Goal: Task Accomplishment & Management: Manage account settings

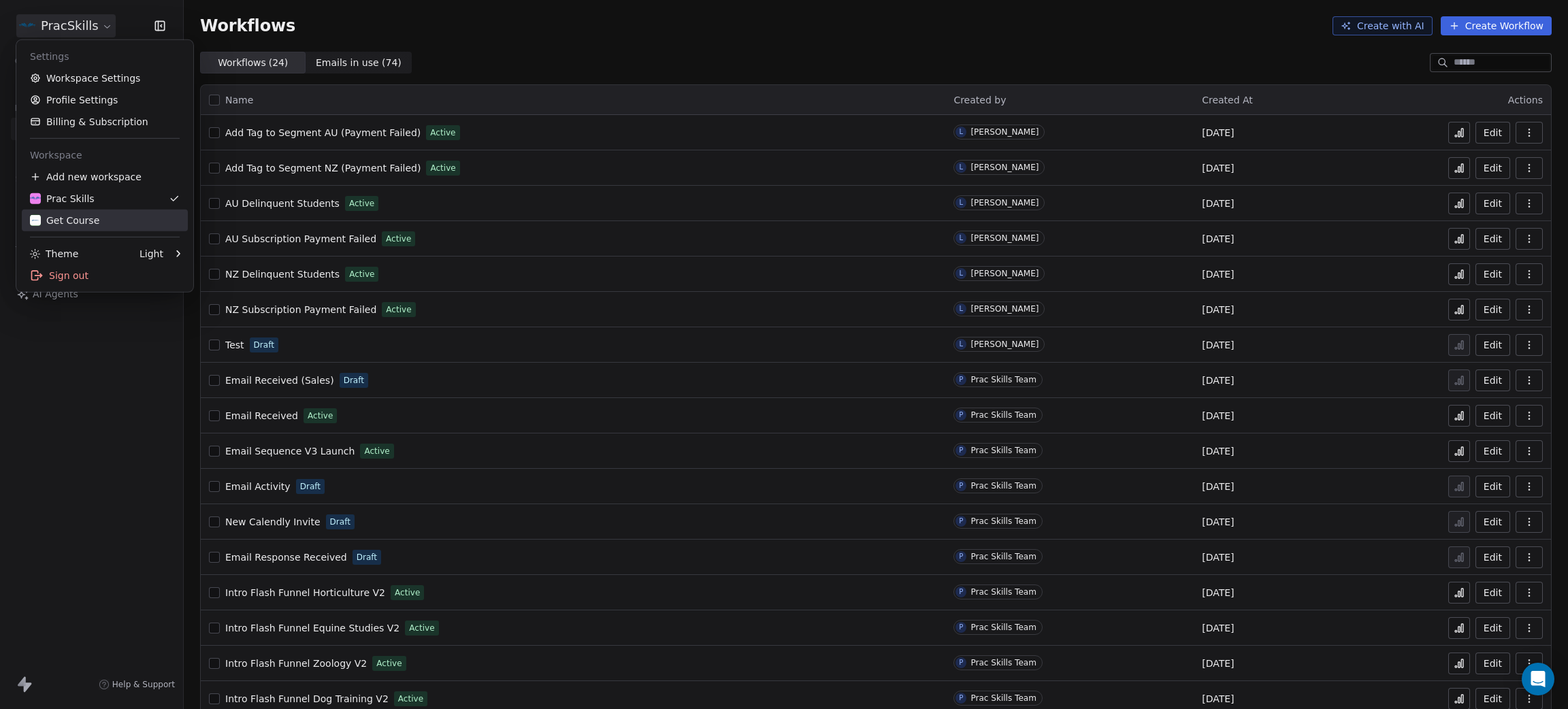
click at [91, 226] on div "Get Course" at bounding box center [65, 220] width 69 height 13
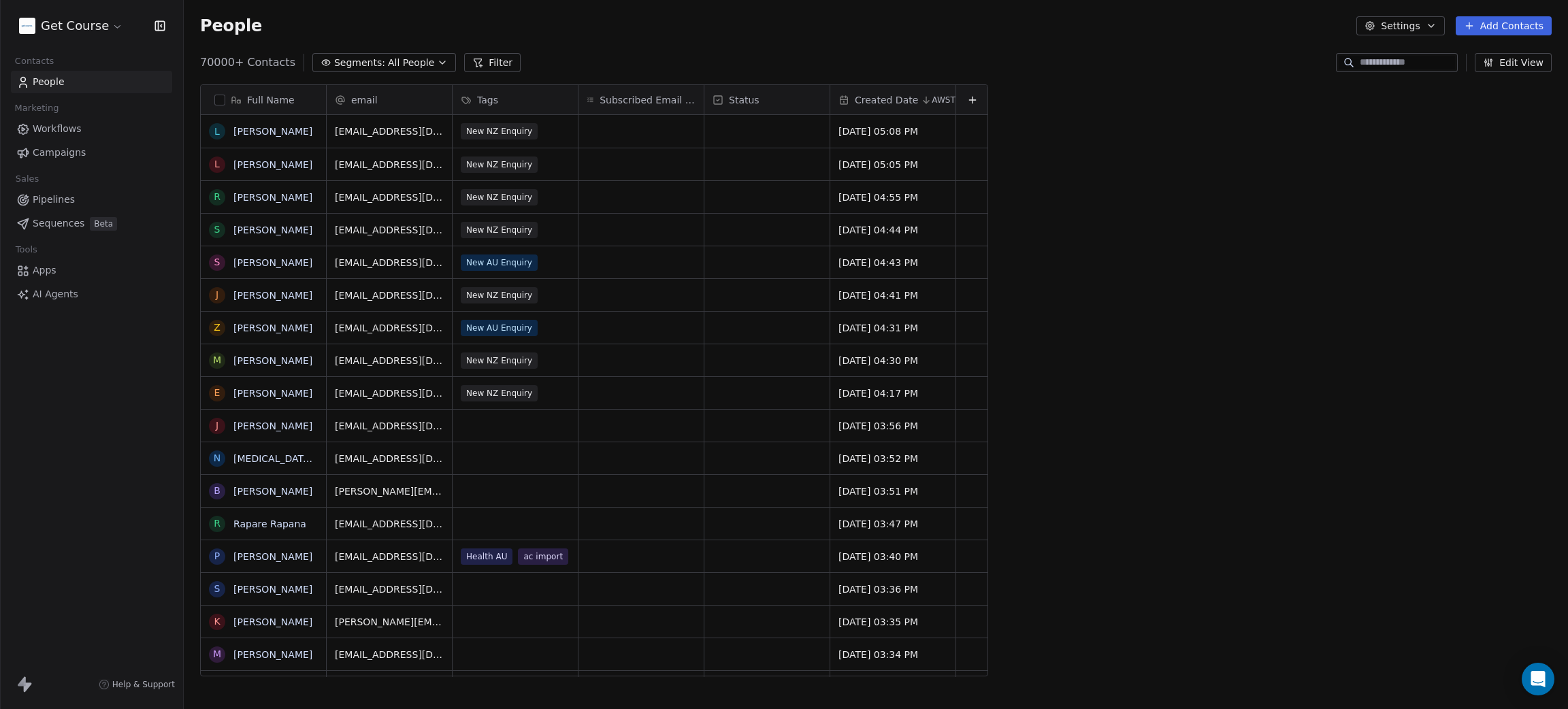
scroll to position [607, 1369]
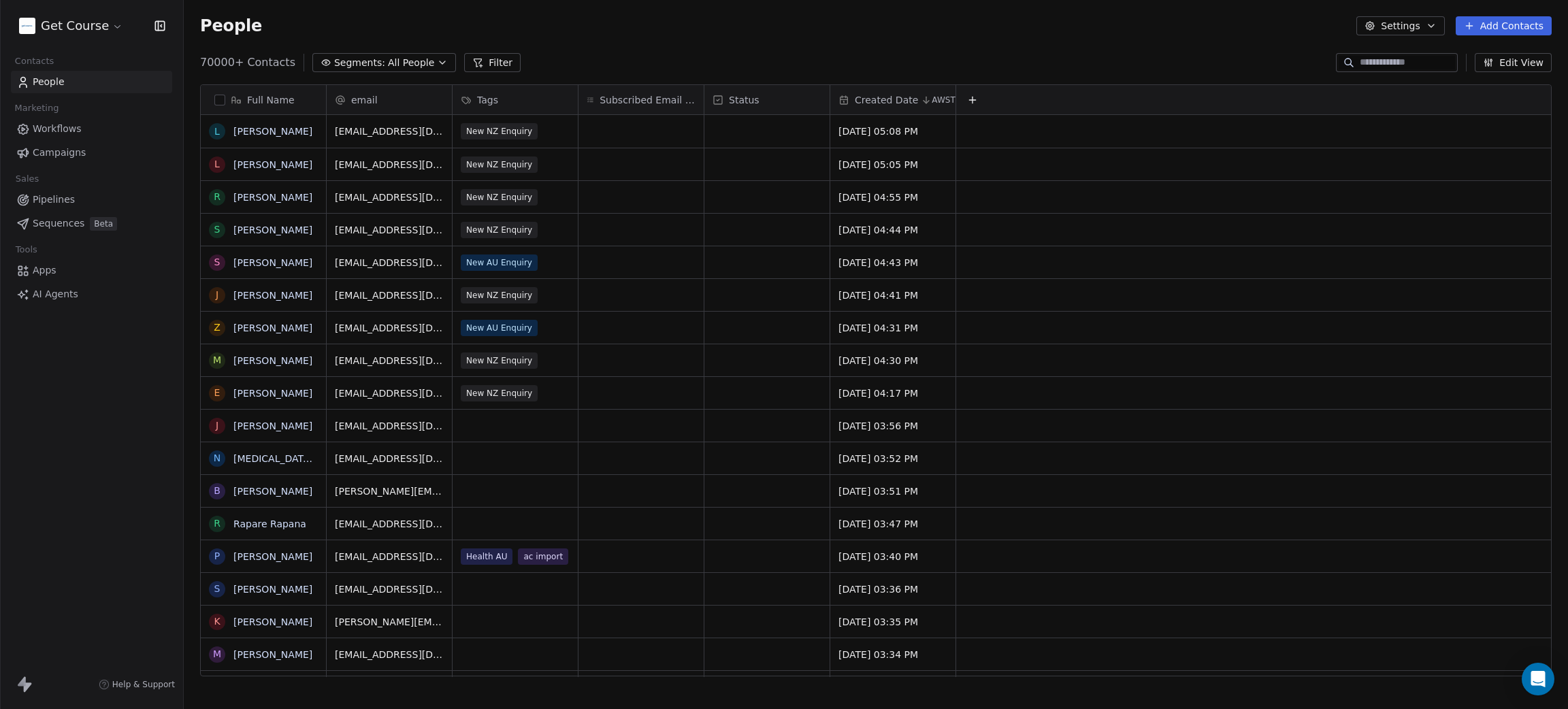
click at [73, 153] on span "Campaigns" at bounding box center [59, 153] width 53 height 14
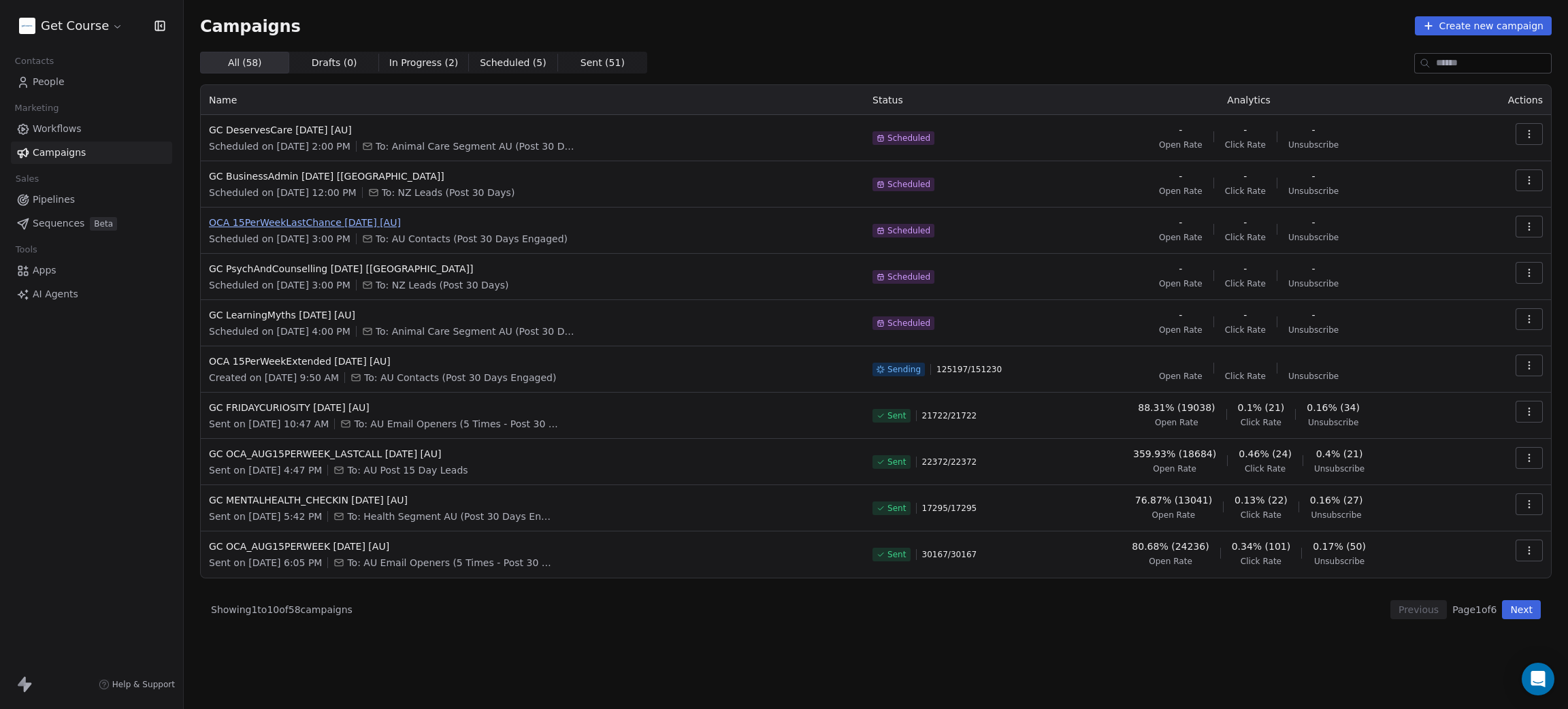
click at [353, 218] on span "OCA 15PerWeekLastChance 21AUG2025 [AU]" at bounding box center [532, 223] width 647 height 13
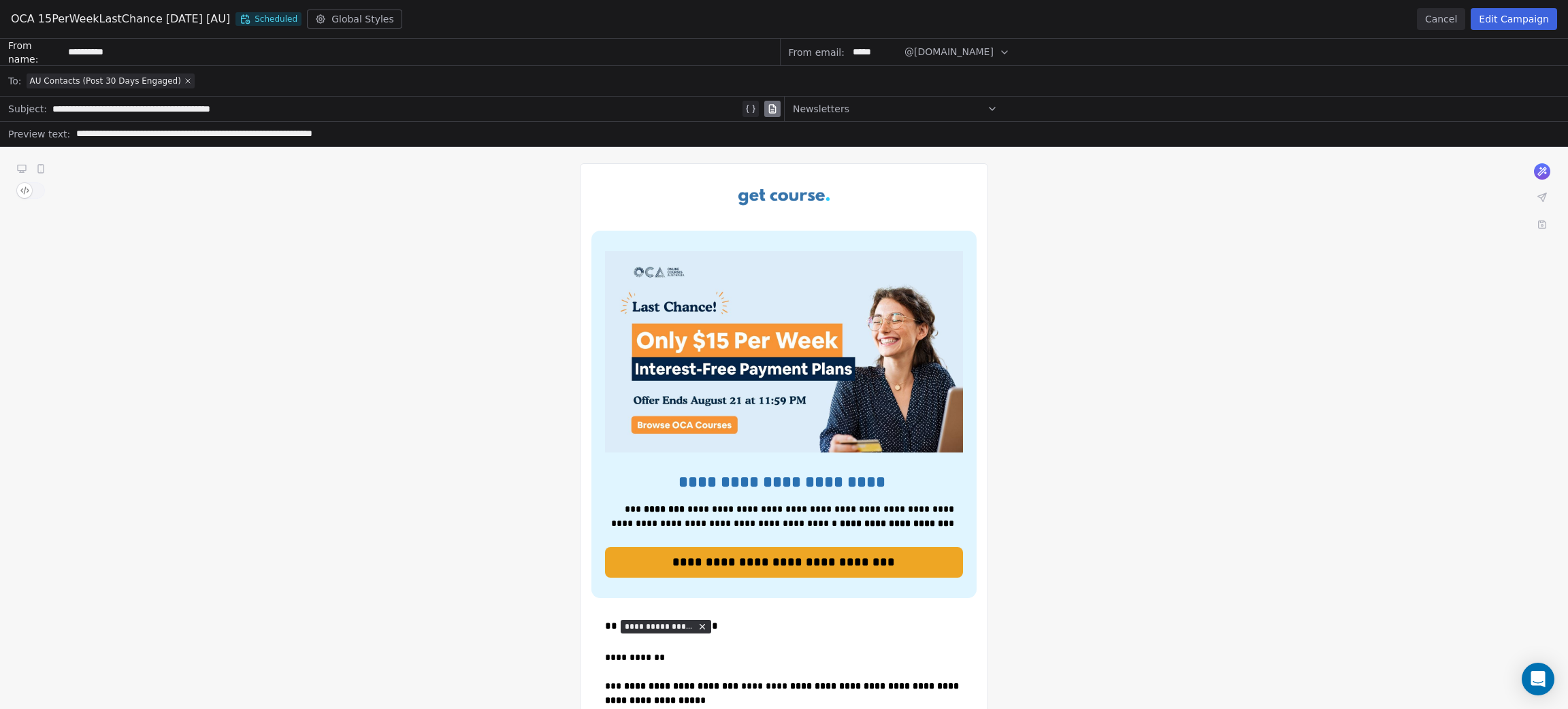
click at [1491, 24] on button "Edit Campaign" at bounding box center [1513, 19] width 86 height 22
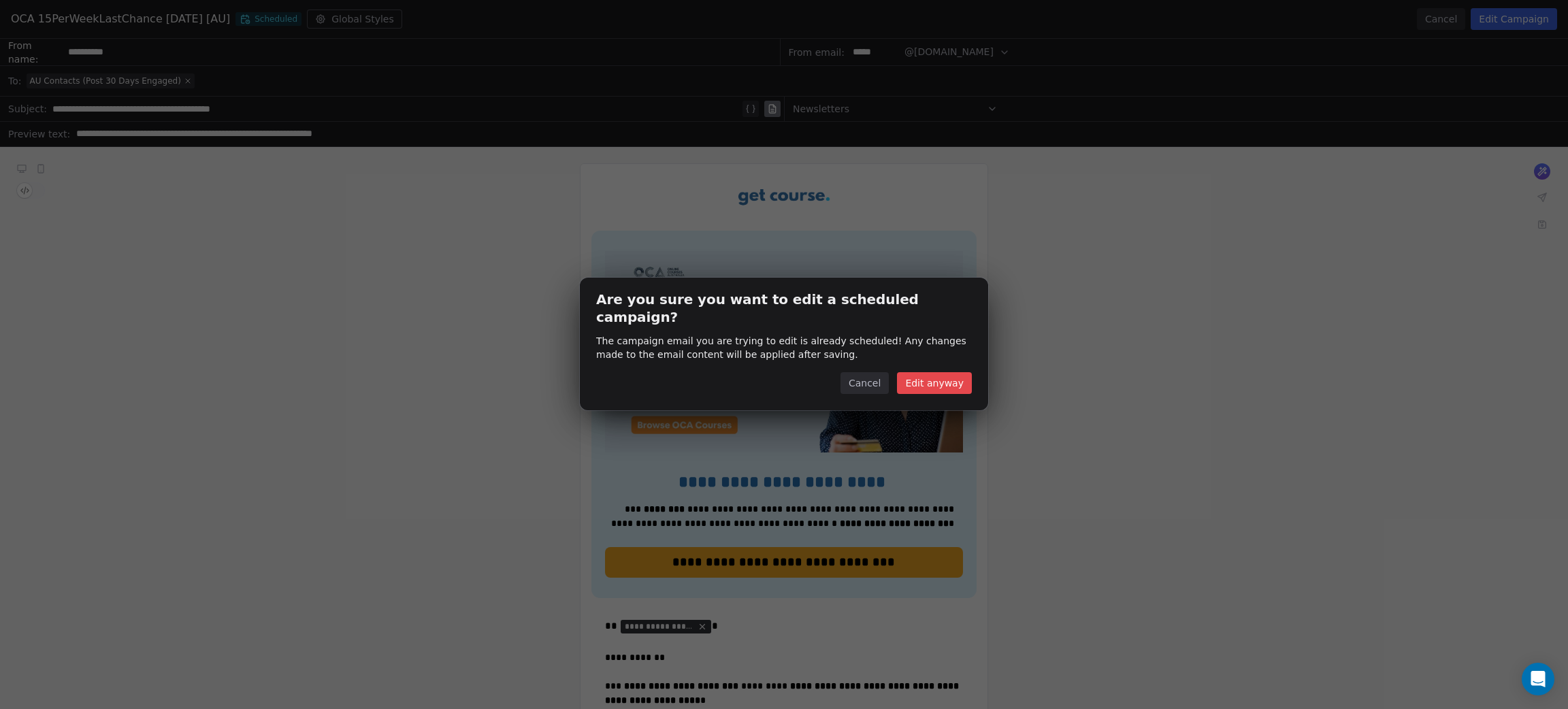
click at [947, 375] on button "Edit anyway" at bounding box center [935, 383] width 75 height 22
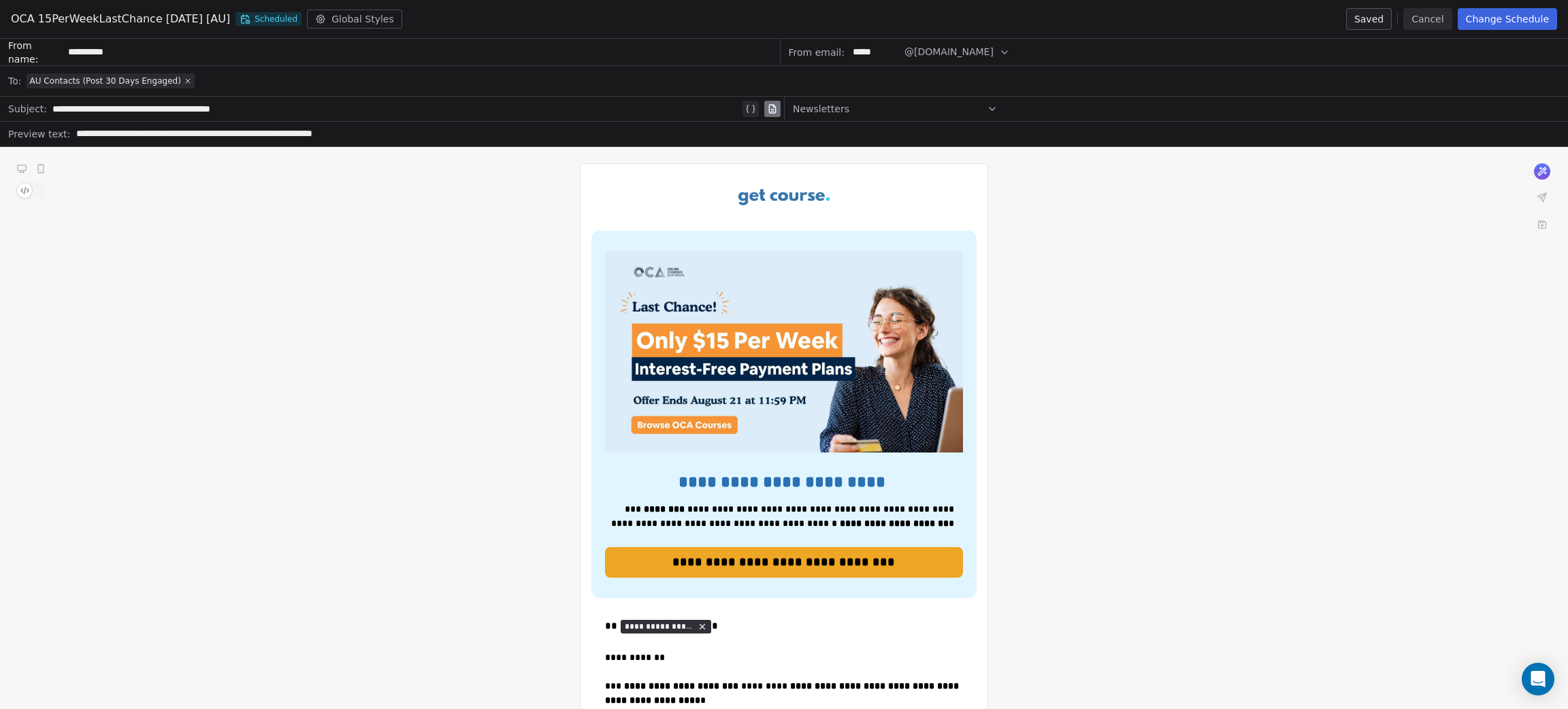
click at [173, 75] on div "AU Contacts (Post 30 Days Engaged)" at bounding box center [111, 80] width 163 height 11
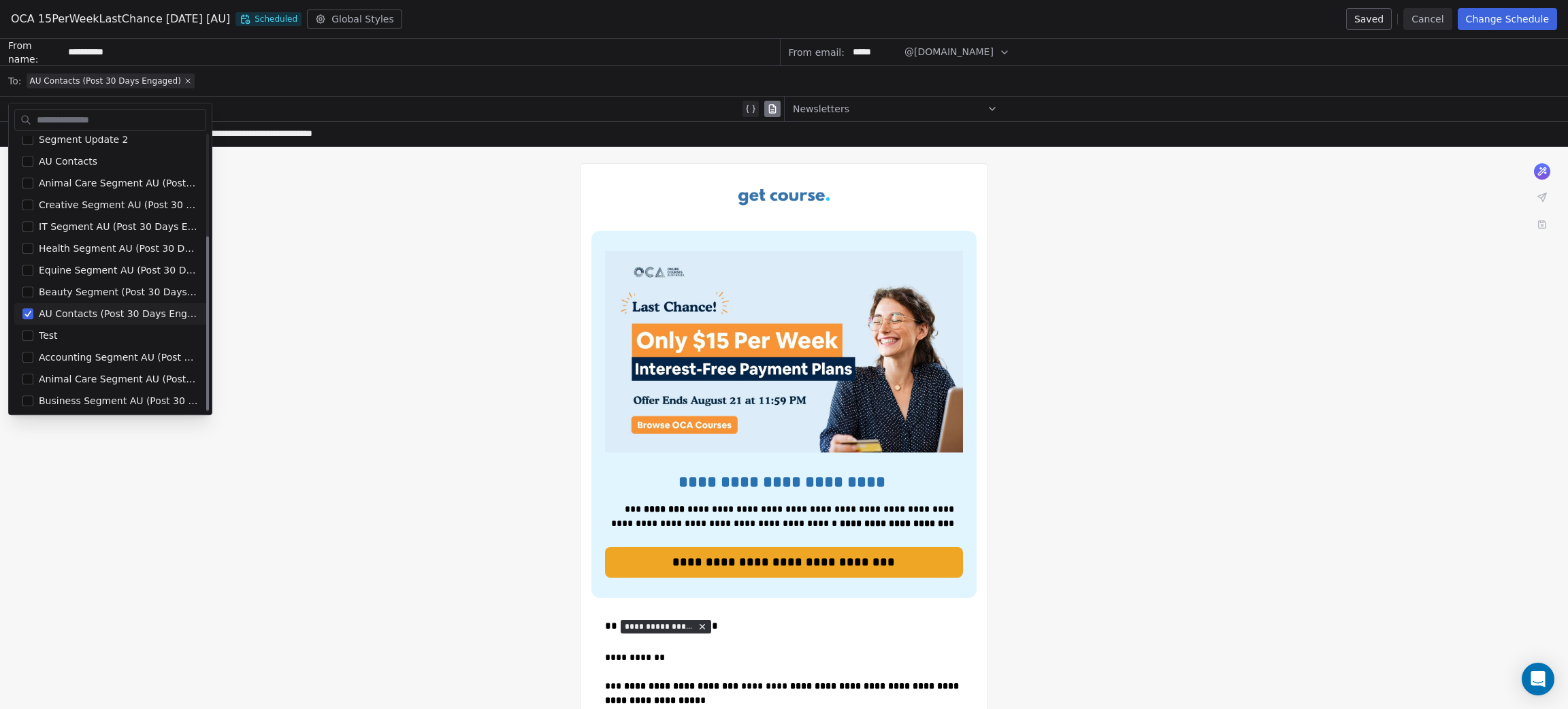
scroll to position [162, 0]
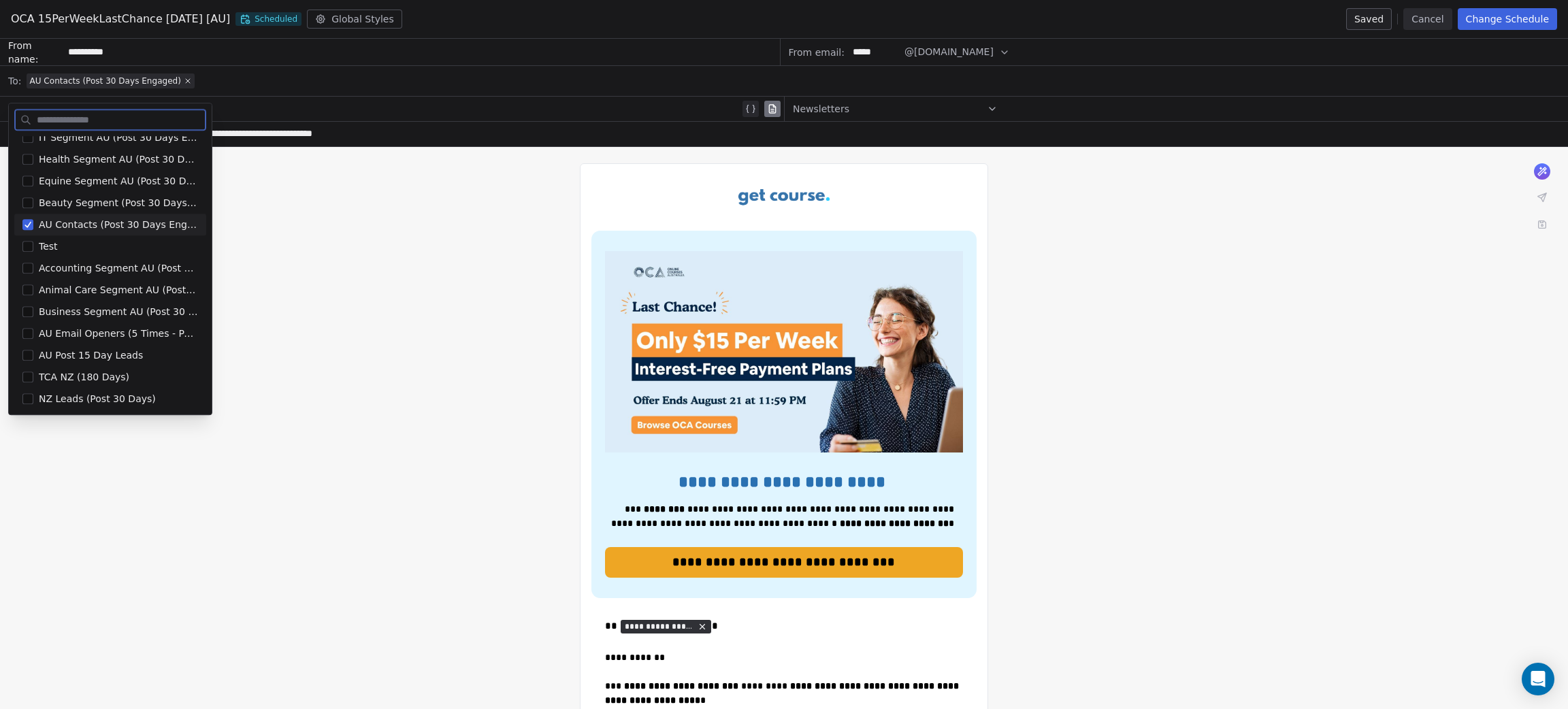
click at [27, 223] on button "Suggestions" at bounding box center [27, 224] width 11 height 11
click at [27, 357] on button "Suggestions" at bounding box center [27, 355] width 11 height 11
click at [27, 353] on button "Suggestions" at bounding box center [27, 355] width 11 height 11
click at [31, 330] on button "Suggestions" at bounding box center [27, 333] width 11 height 11
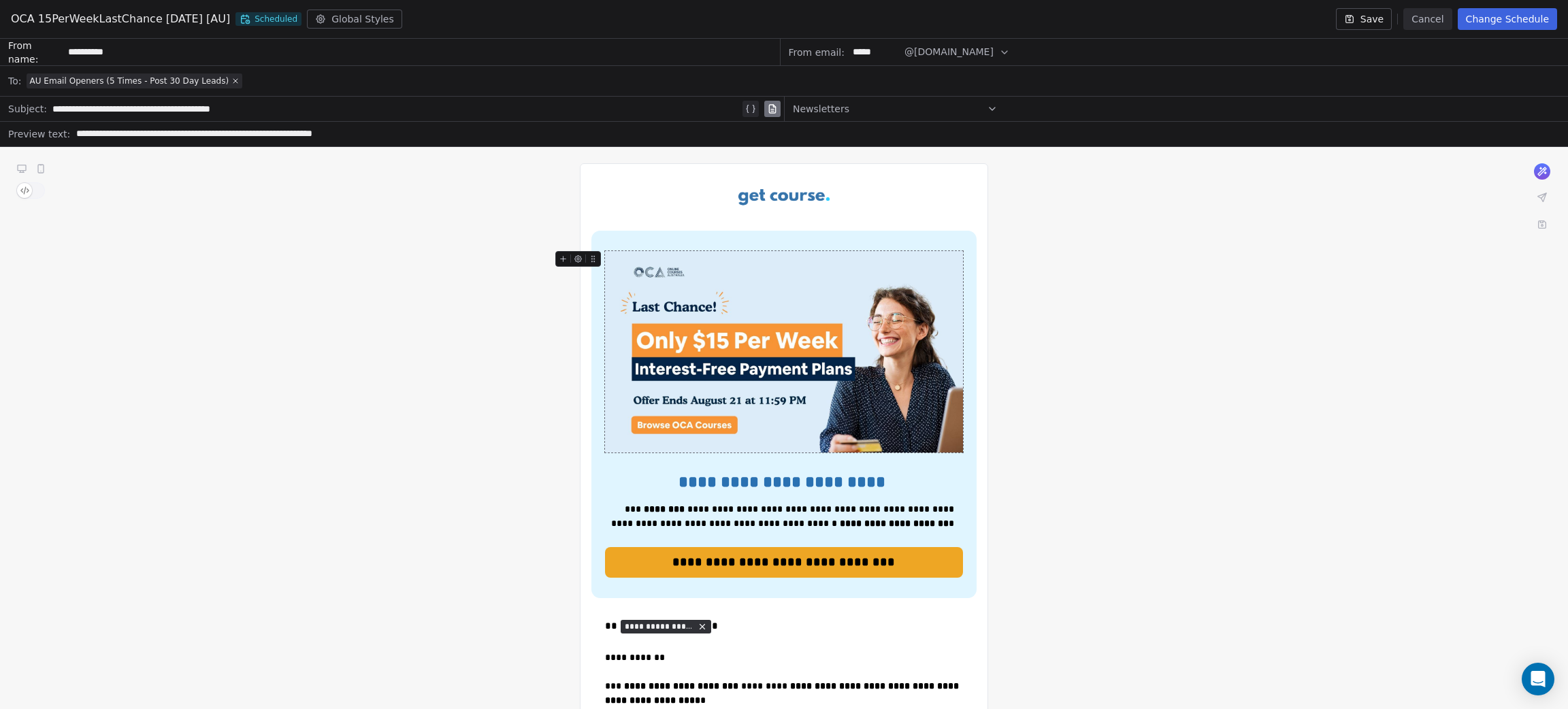
click at [1508, 18] on button "Change Schedule" at bounding box center [1508, 19] width 100 height 22
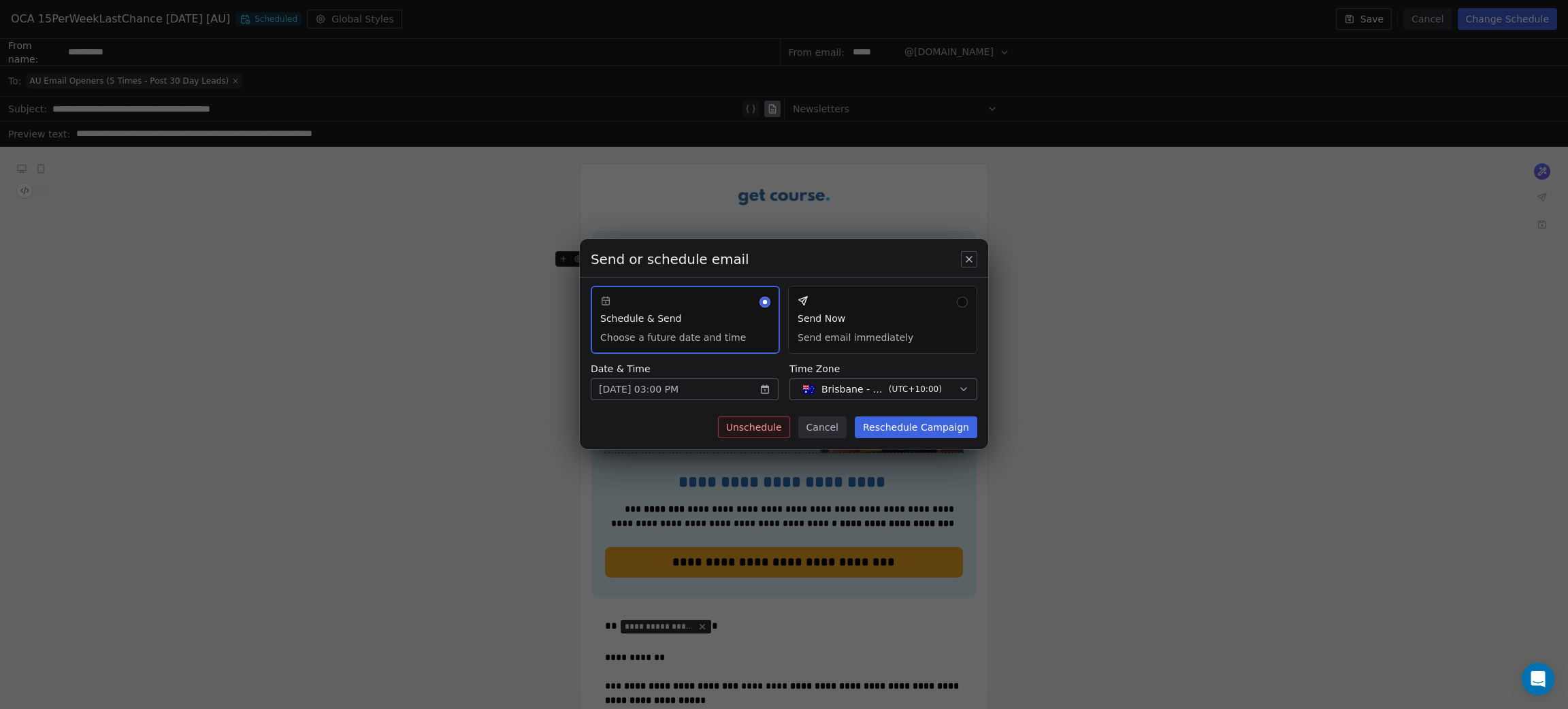
click at [907, 427] on button "Reschedule Campaign" at bounding box center [916, 427] width 122 height 22
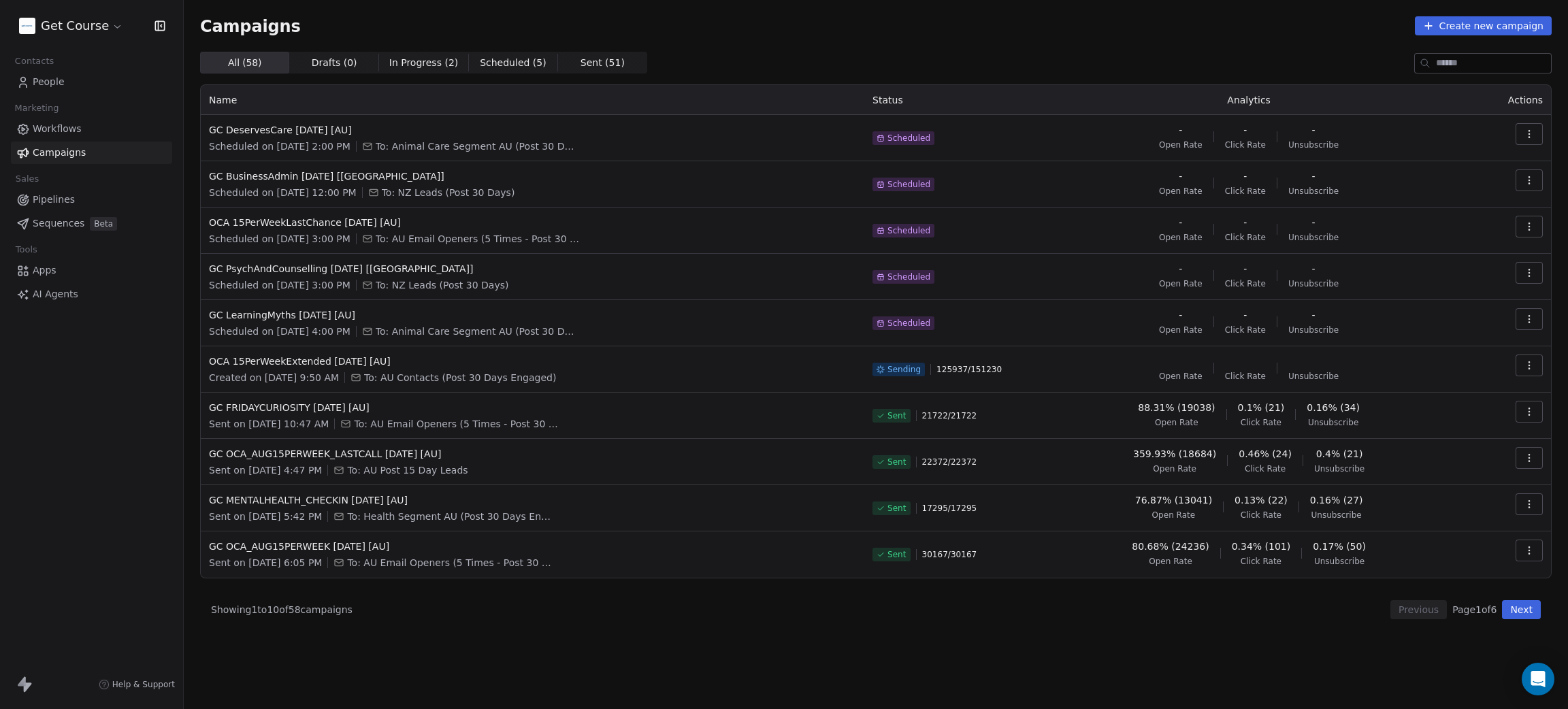
click at [1532, 358] on button "button" at bounding box center [1529, 366] width 27 height 22
click at [1438, 484] on span "Pause" at bounding box center [1437, 483] width 32 height 16
click at [837, 630] on div "Campaigns Create new campaign All ( 58 ) All ( 58 ) Drafts ( 0 ) Drafts ( 0 ) I…" at bounding box center [876, 318] width 1384 height 635
click at [916, 41] on line "Close toast" at bounding box center [918, 41] width 6 height 6
click at [1017, 57] on div "All ( 58 ) All ( 58 ) Drafts ( 0 ) Drafts ( 0 ) In Progress ( 2 ) In Progress (…" at bounding box center [876, 63] width 1352 height 22
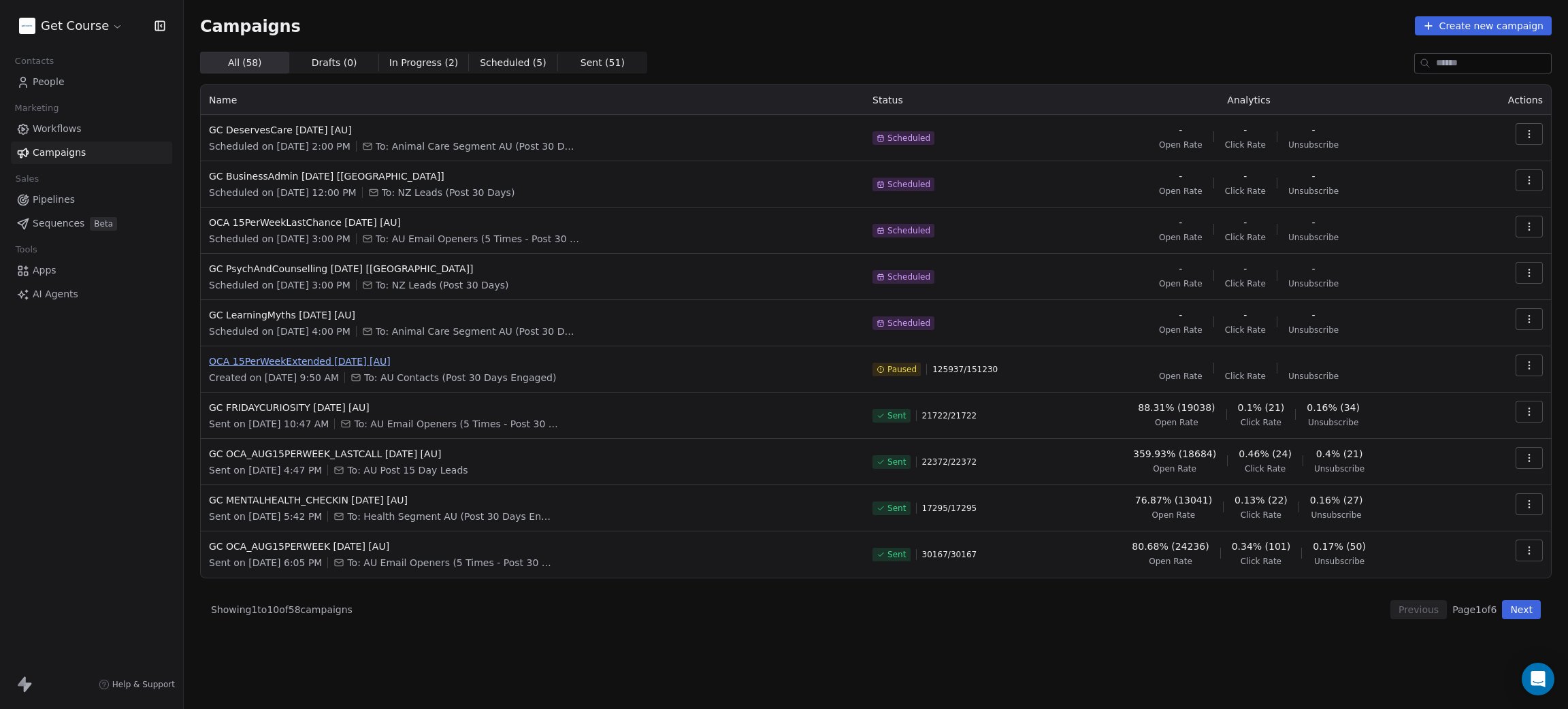
click at [306, 363] on span "OCA 15PerWeekExtended 18AUG2025 [AU]" at bounding box center [532, 361] width 647 height 13
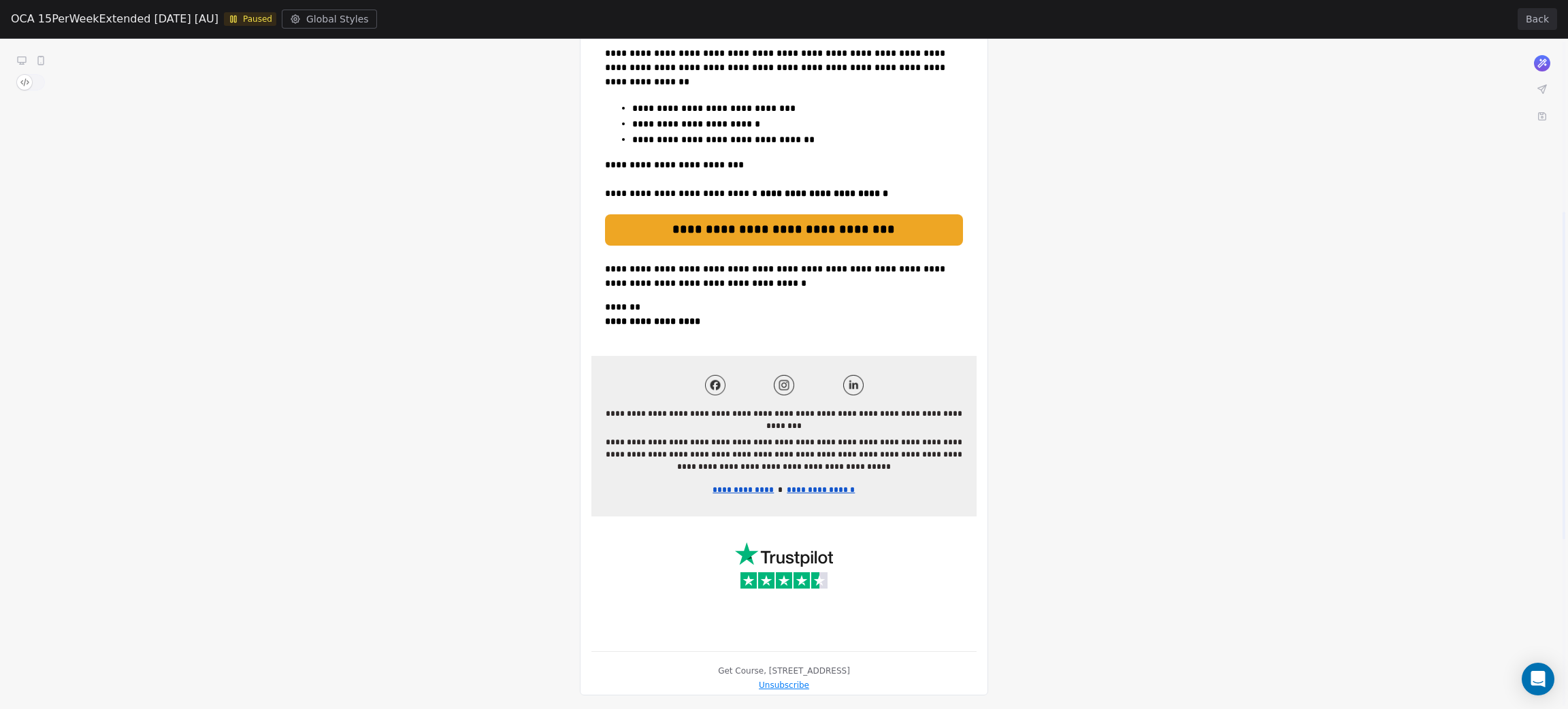
scroll to position [0, 0]
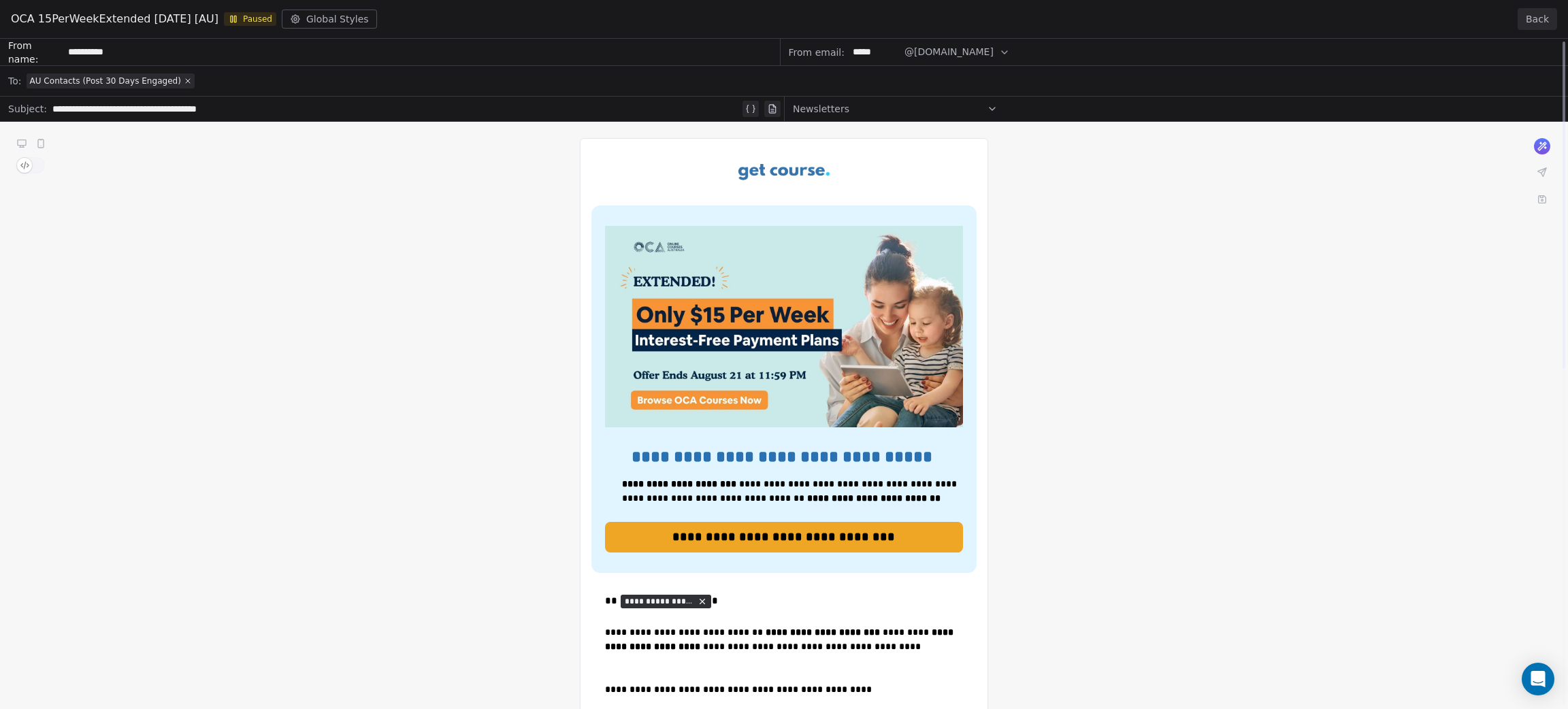
click at [1534, 20] on button "Back" at bounding box center [1538, 19] width 40 height 22
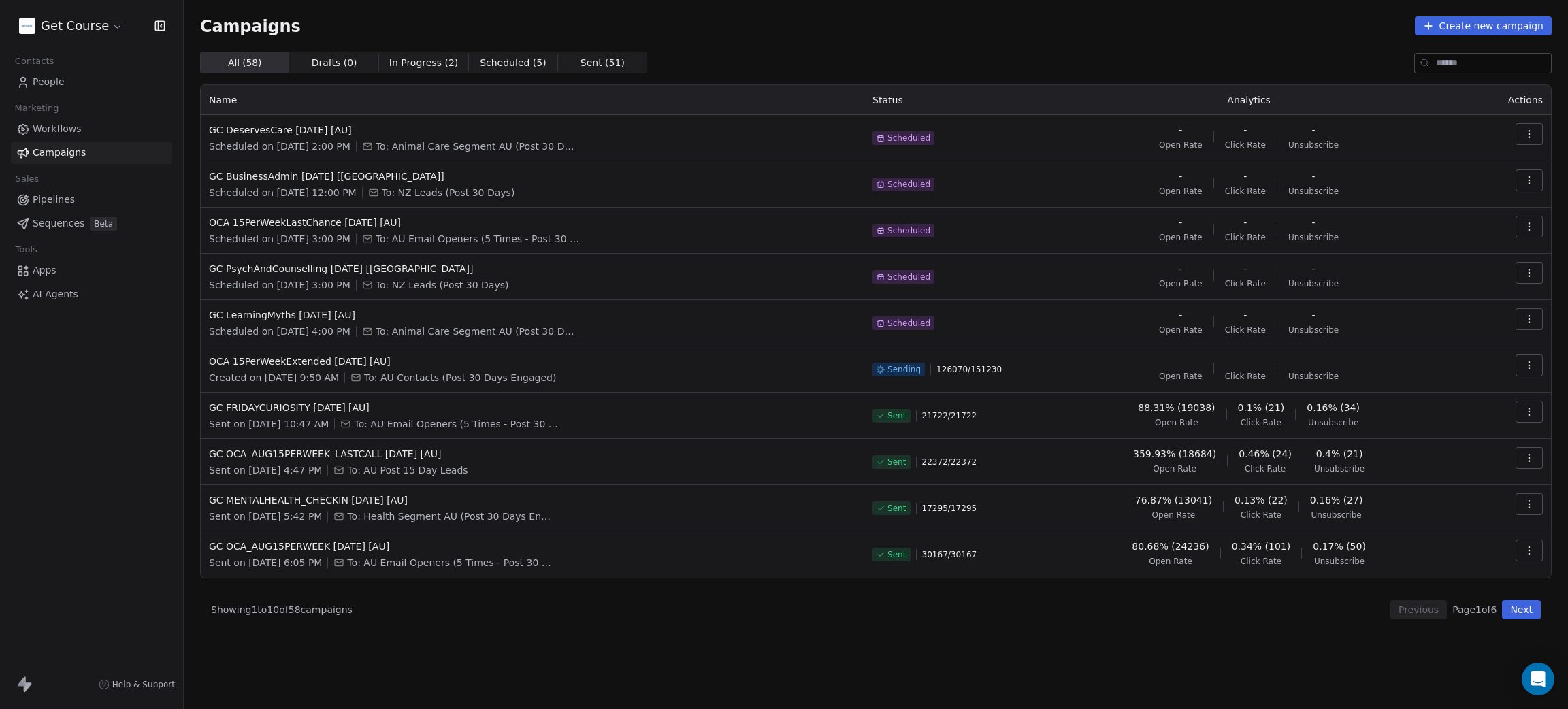
click at [1530, 363] on icon "button" at bounding box center [1529, 365] width 11 height 11
click at [1438, 484] on span "Pause" at bounding box center [1437, 483] width 32 height 16
click at [337, 366] on span "OCA 15PerWeekExtended [DATE] [AU]" at bounding box center [532, 361] width 647 height 13
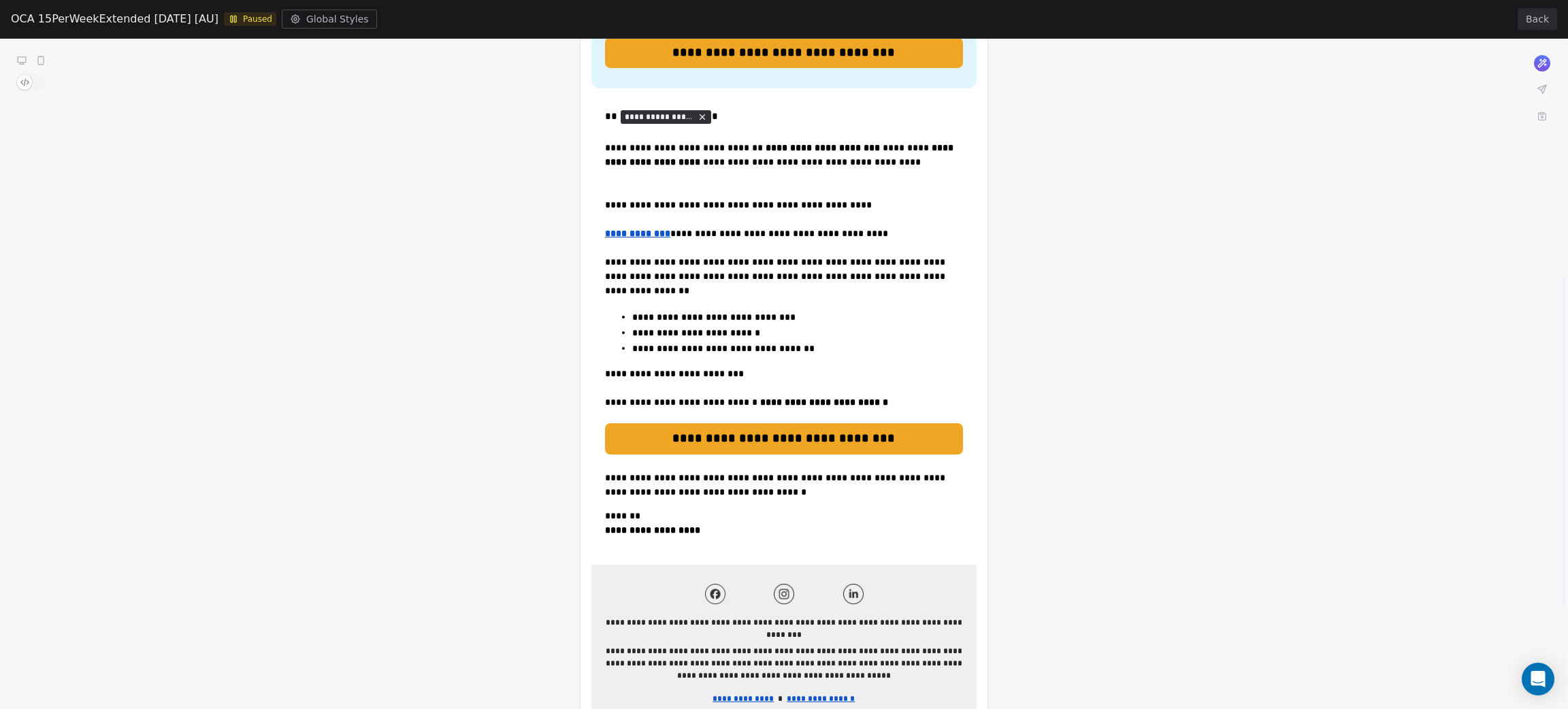
scroll to position [510, 0]
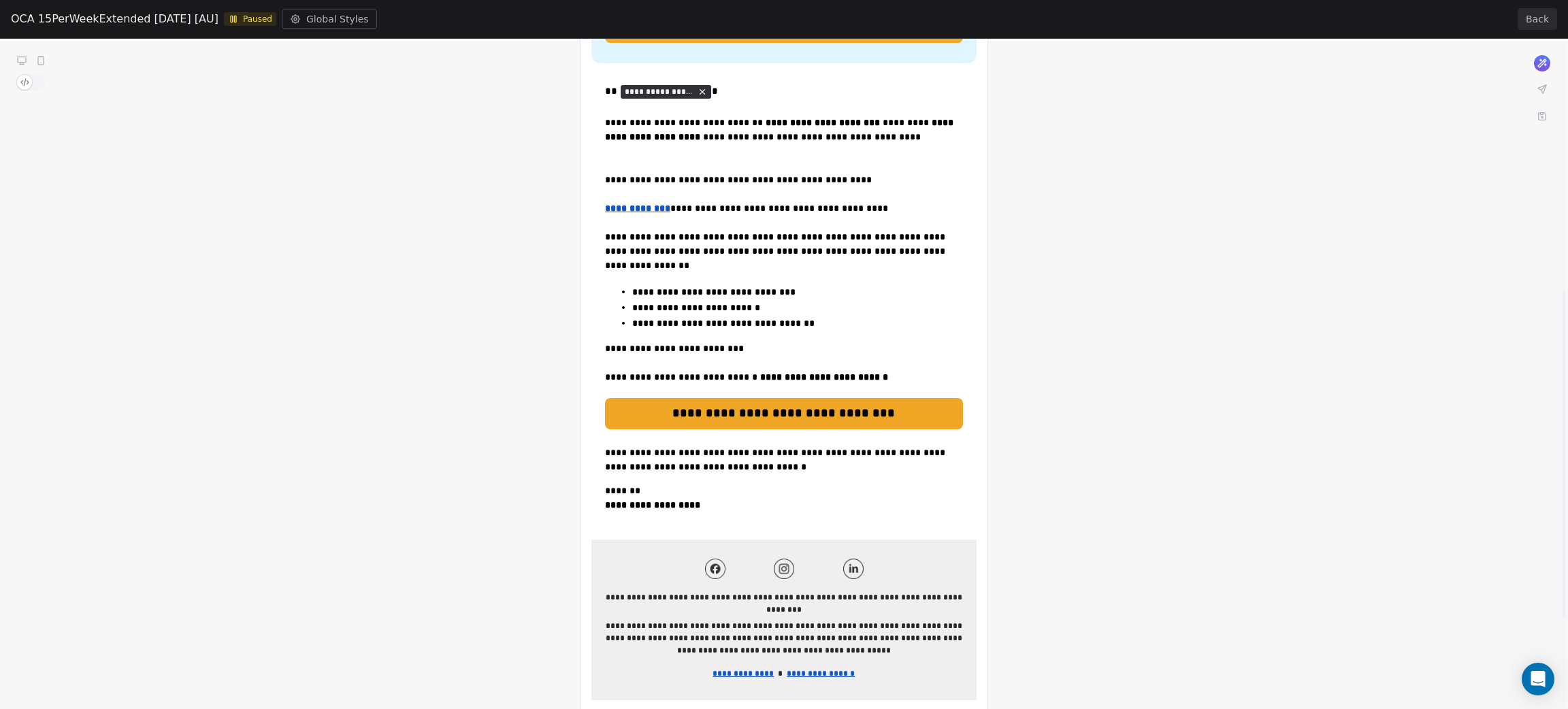
click at [1530, 10] on button "Back" at bounding box center [1538, 19] width 40 height 22
